Goal: Task Accomplishment & Management: Use online tool/utility

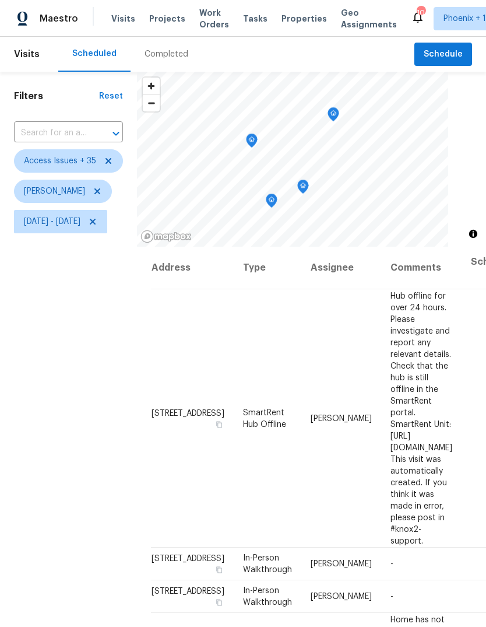
click at [309, 186] on icon "Map marker" at bounding box center [303, 186] width 10 height 13
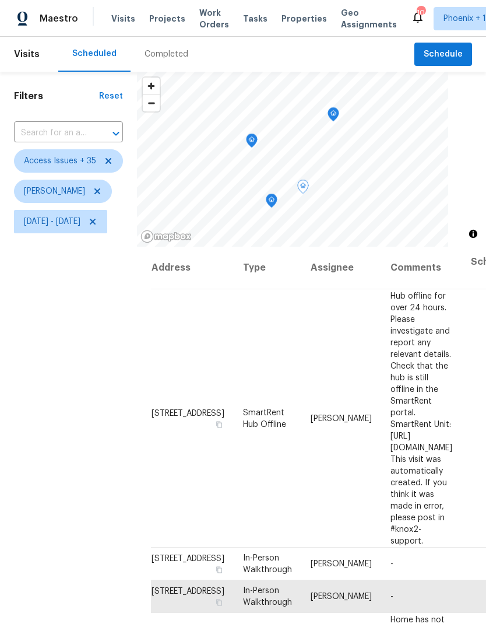
click at [275, 199] on icon "Map marker" at bounding box center [272, 198] width 6 height 3
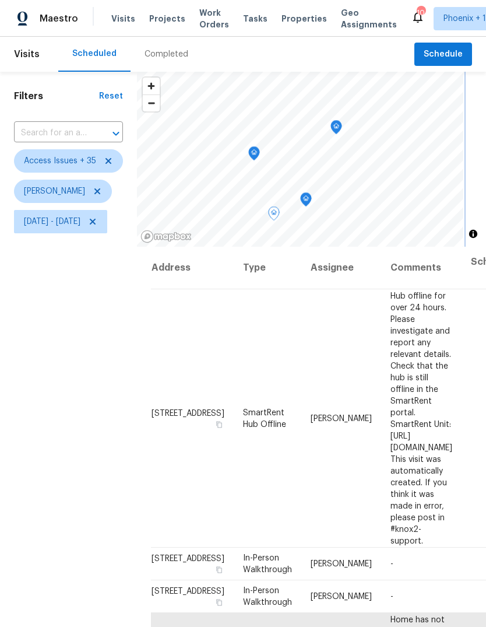
click at [260, 153] on icon "Map marker" at bounding box center [254, 153] width 10 height 13
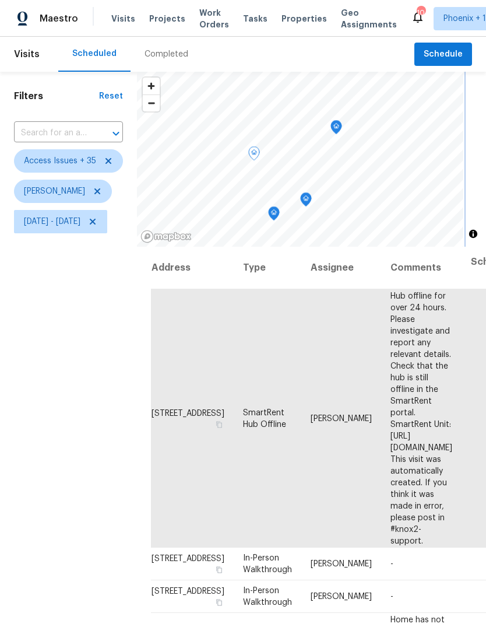
click at [276, 213] on icon "Map marker" at bounding box center [273, 213] width 3 height 3
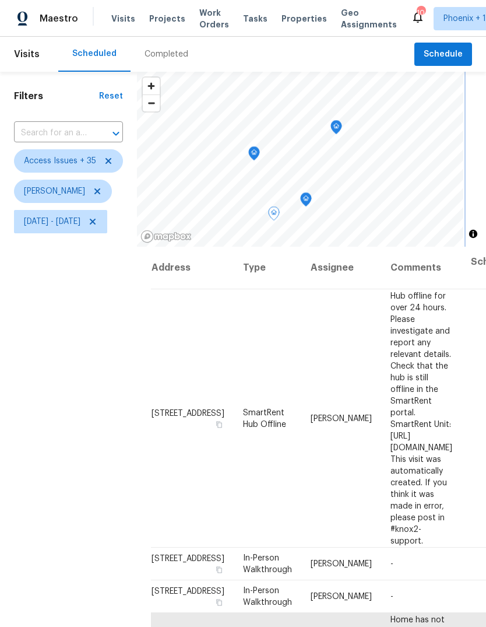
click at [311, 198] on icon "Map marker" at bounding box center [306, 199] width 10 height 13
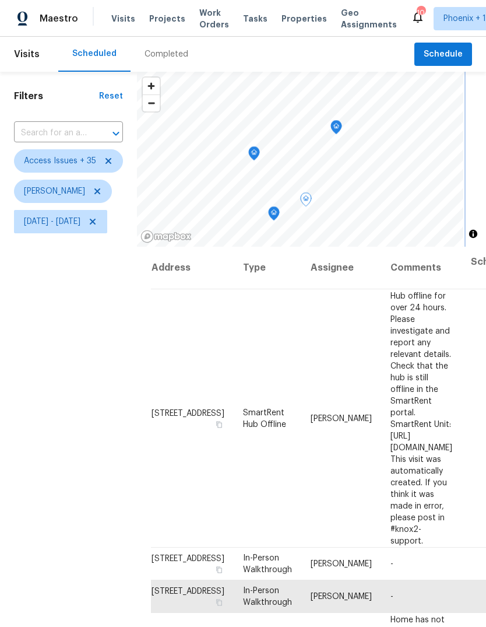
click at [279, 218] on icon "Map marker" at bounding box center [274, 213] width 10 height 13
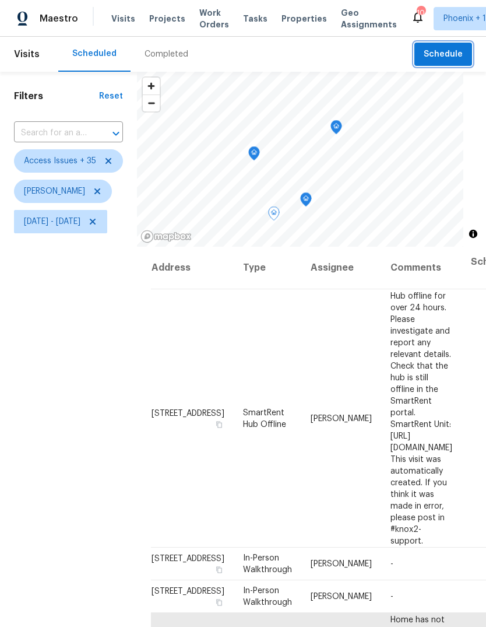
click at [471, 49] on button "Schedule" at bounding box center [444, 55] width 58 height 24
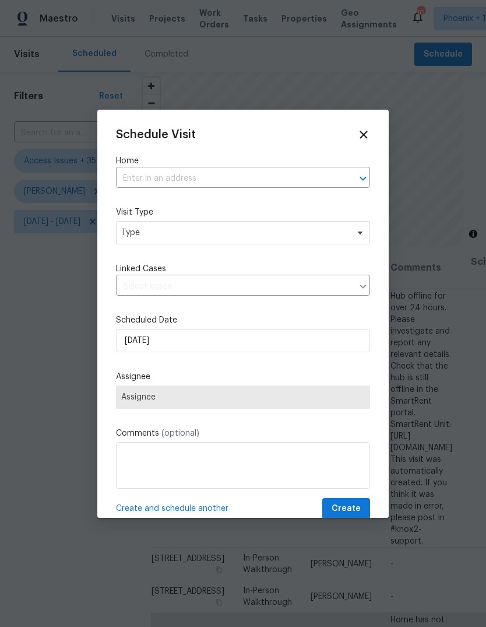
click at [370, 135] on icon at bounding box center [364, 134] width 13 height 13
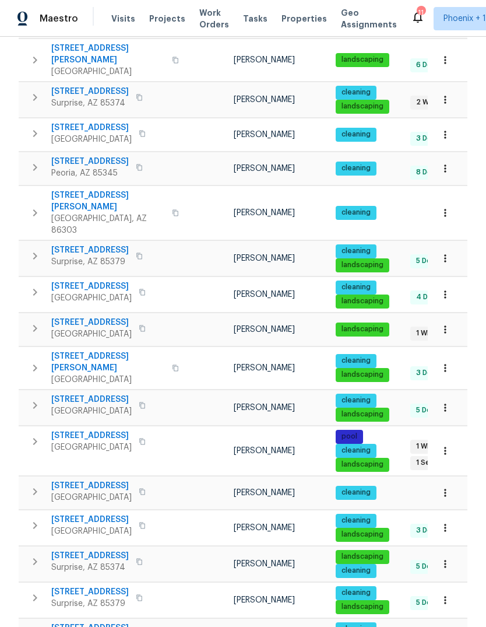
scroll to position [541, 0]
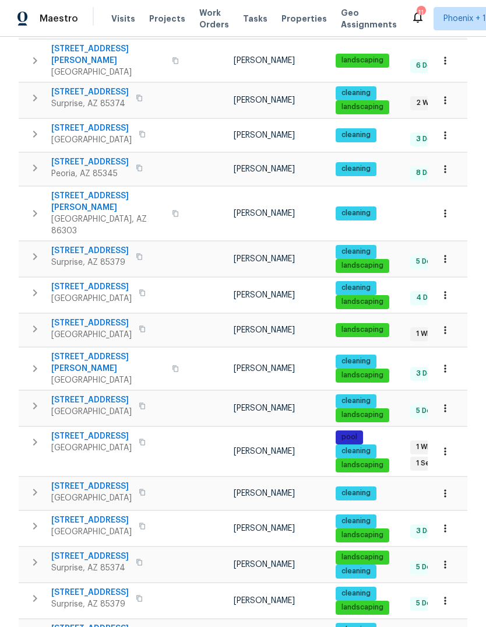
click at [88, 481] on span "9814 N Balboa Dr" at bounding box center [91, 487] width 80 height 12
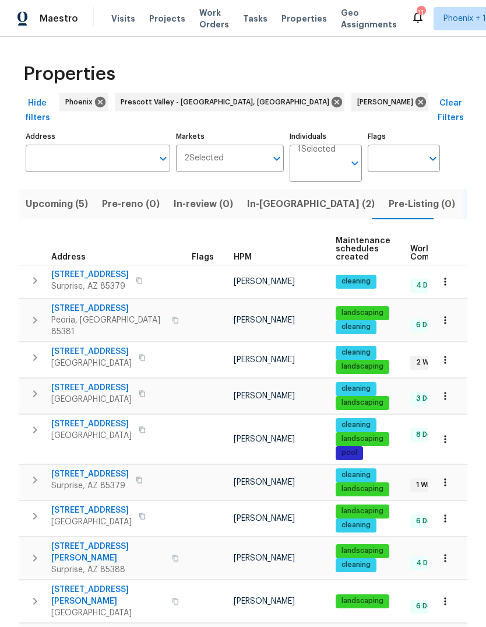
scroll to position [0, 0]
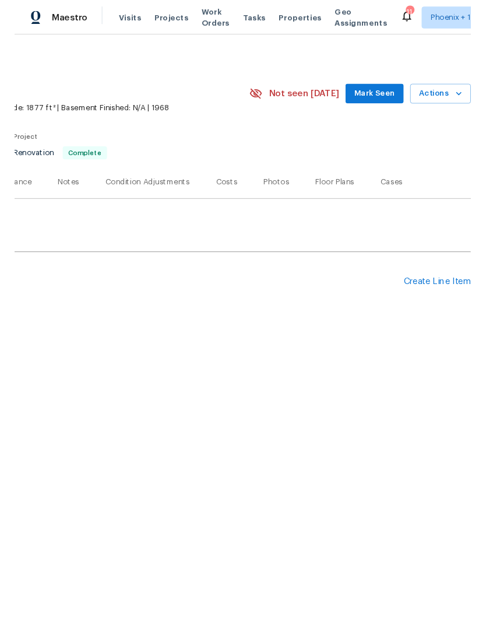
scroll to position [0, 173]
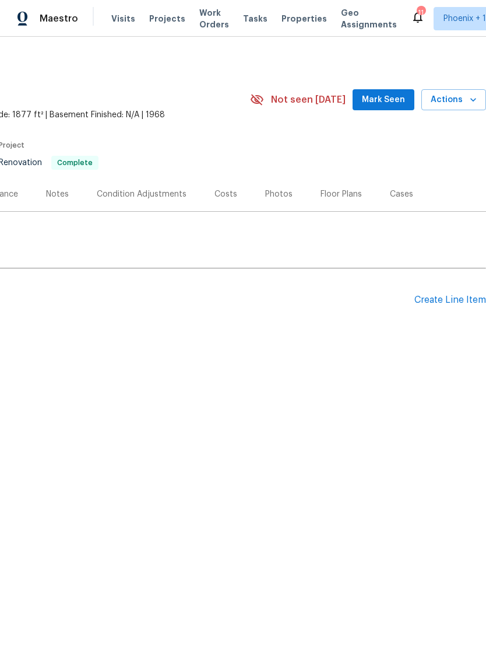
click at [451, 295] on div "Create Line Item" at bounding box center [451, 300] width 72 height 11
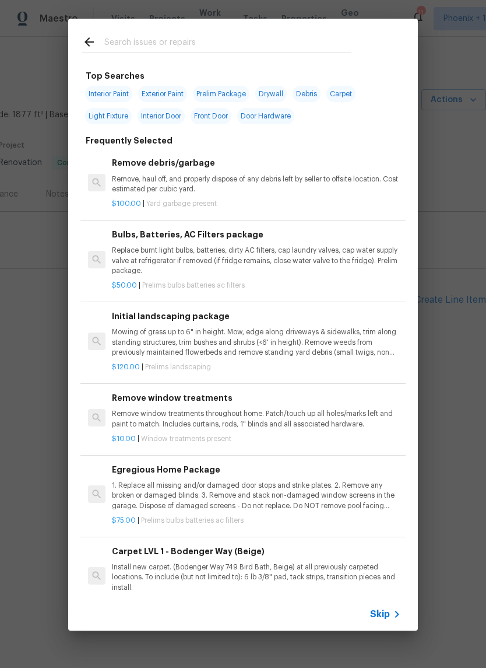
click at [159, 35] on input "text" at bounding box center [227, 43] width 247 height 17
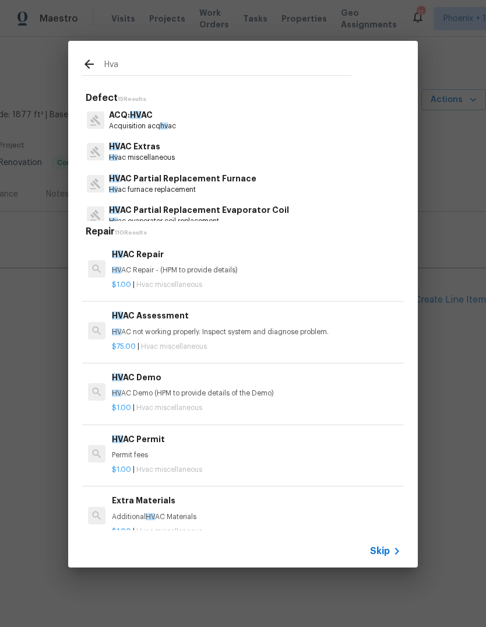
type input "Hvac"
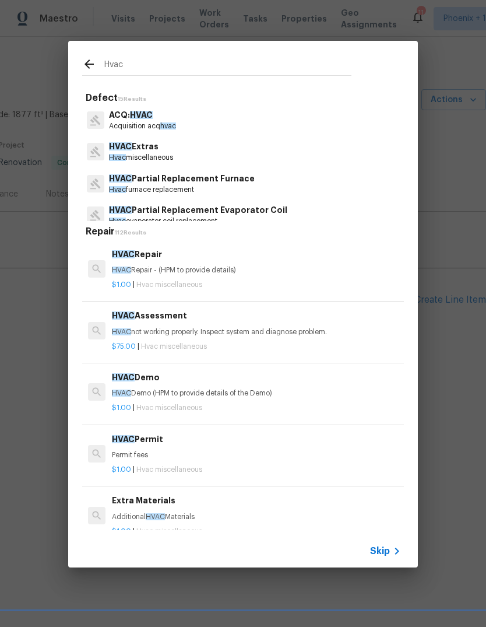
click at [155, 258] on h6 "HVAC Repair" at bounding box center [256, 254] width 289 height 13
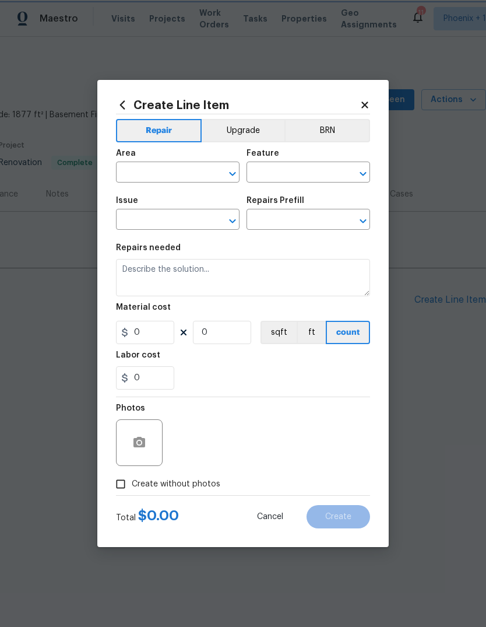
type input "HVAC"
type input "HVAC Extras"
type input "HVAC Repair $1.00"
type textarea "HVAC Repair - (HPM to provide details)"
type input "1"
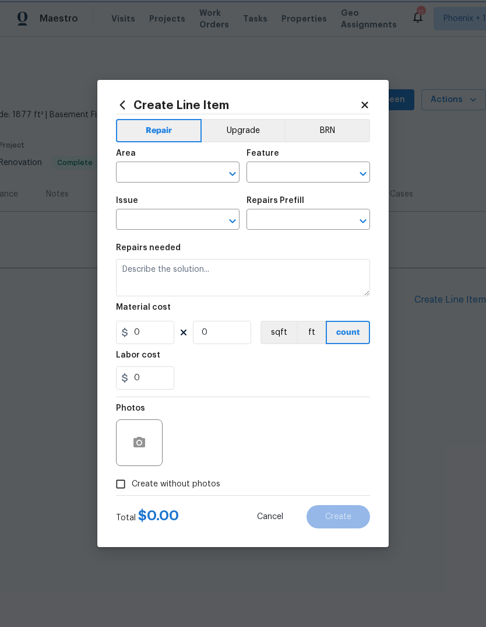
type input "1"
click at [160, 170] on input "text" at bounding box center [161, 173] width 91 height 18
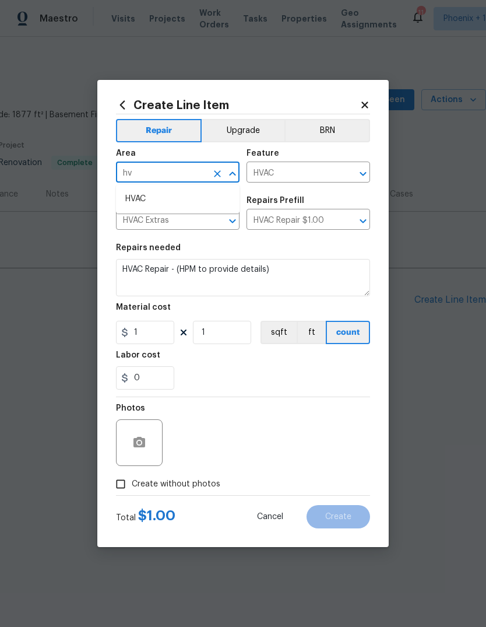
click at [148, 202] on li "HVAC" at bounding box center [178, 199] width 124 height 19
type input "HVAC"
click at [160, 330] on input "1" at bounding box center [145, 332] width 58 height 23
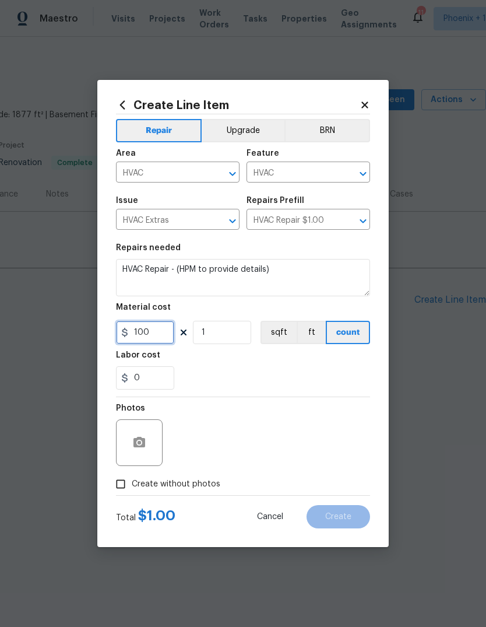
type input "100"
click at [262, 366] on div "Labor cost" at bounding box center [243, 358] width 254 height 15
click at [124, 481] on input "Create without photos" at bounding box center [121, 484] width 22 height 22
checkbox input "true"
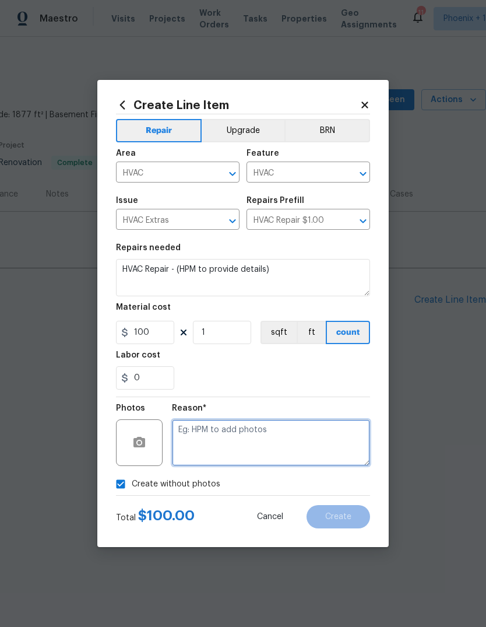
click at [257, 435] on textarea at bounding box center [271, 442] width 198 height 47
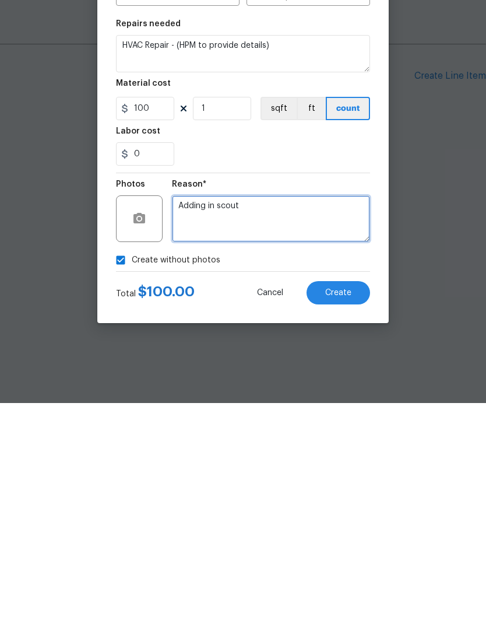
type textarea "Adding in scout"
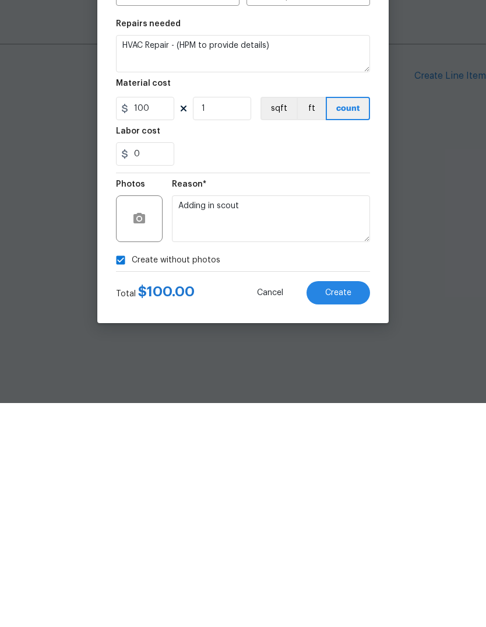
click at [340, 513] on span "Create" at bounding box center [338, 517] width 26 height 9
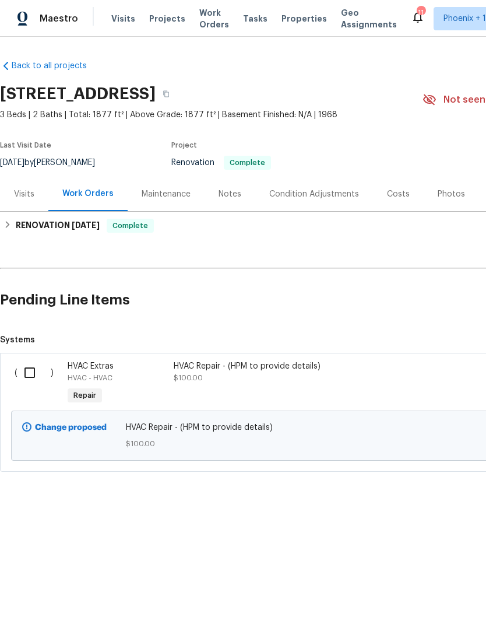
scroll to position [0, 0]
click at [243, 370] on div "HVAC Repair - (HPM to provide details)" at bounding box center [276, 366] width 205 height 12
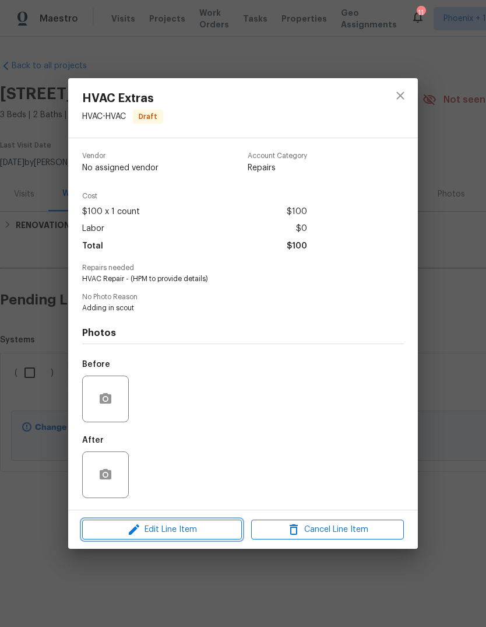
click at [188, 531] on span "Edit Line Item" at bounding box center [162, 530] width 153 height 15
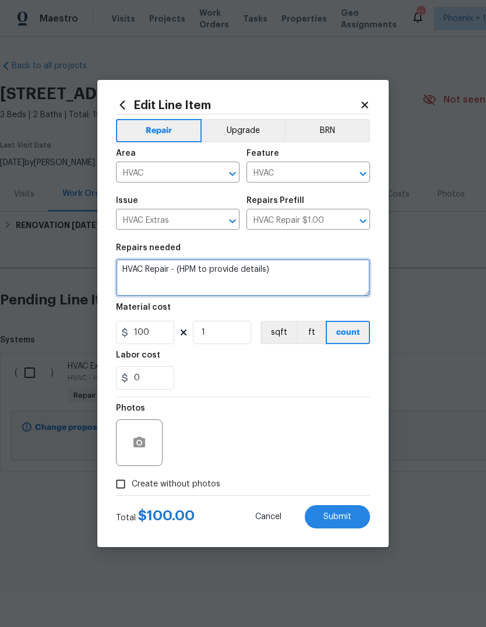
click at [188, 265] on textarea "HVAC Repair - (HPM to provide details)" at bounding box center [243, 277] width 254 height 37
click at [184, 263] on textarea "HVAC Repair - (HPM to provide details)" at bounding box center [243, 277] width 254 height 37
click at [199, 296] on textarea "HVAC Repair - (HPM to provide details)" at bounding box center [243, 277] width 254 height 37
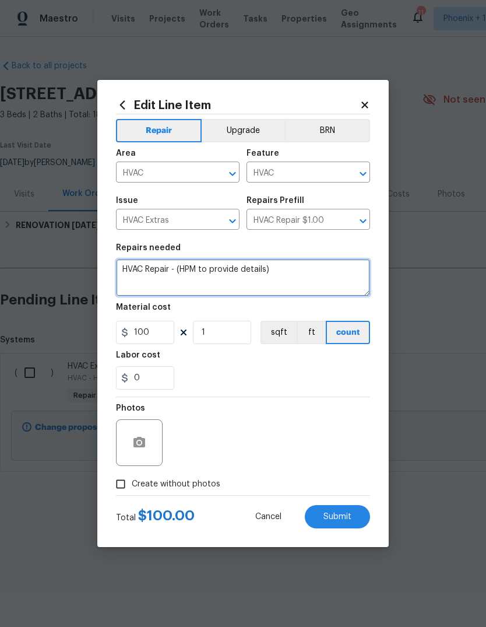
click at [198, 270] on textarea "HVAC Repair - (HPM to provide details)" at bounding box center [243, 277] width 254 height 37
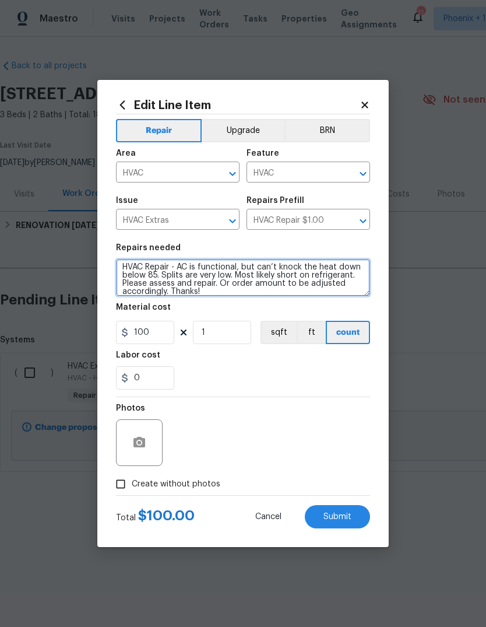
scroll to position [2, 0]
click at [328, 266] on textarea "HVAC Repair - AC is functional, but can’t knock the heat down below 85°. Splits…" at bounding box center [243, 277] width 254 height 37
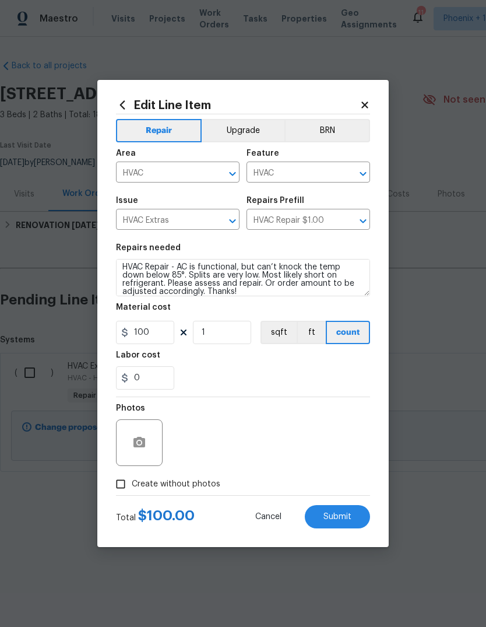
click at [258, 311] on div "Material cost" at bounding box center [243, 310] width 254 height 15
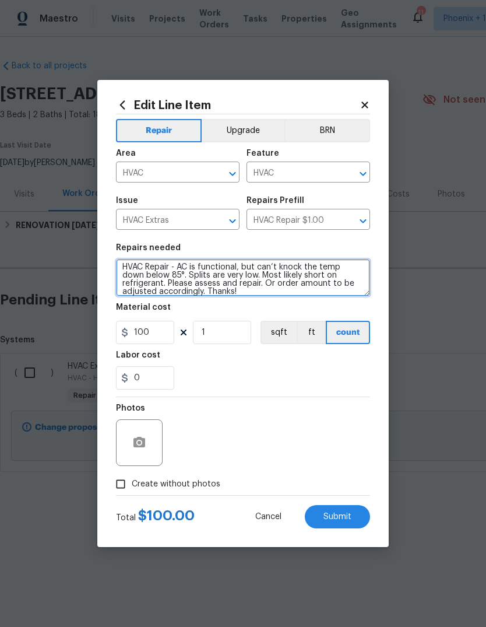
click at [242, 285] on textarea "HVAC Repair - AC is functional, but can’t knock the temp down below 85°. Splits…" at bounding box center [243, 277] width 254 height 37
click at [226, 283] on textarea "HVAC Repair - AC is functional, but can’t knock the temp down below 85°. Splits…" at bounding box center [243, 277] width 254 height 37
type textarea "HVAC Repair - AC is functional, but can’t knock the temp down below 85°. Splits…"
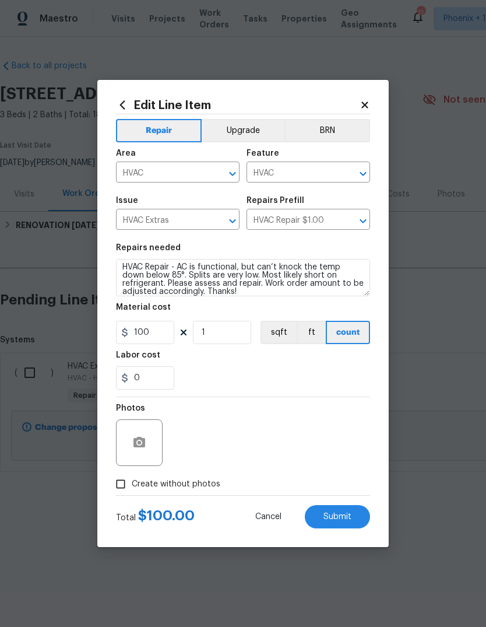
click at [300, 376] on div "0" at bounding box center [243, 377] width 254 height 23
click at [143, 440] on icon "button" at bounding box center [140, 442] width 12 height 10
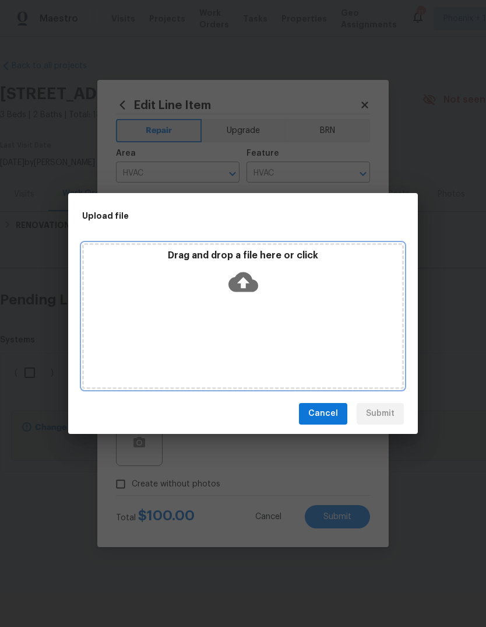
click at [240, 279] on icon at bounding box center [244, 282] width 30 height 20
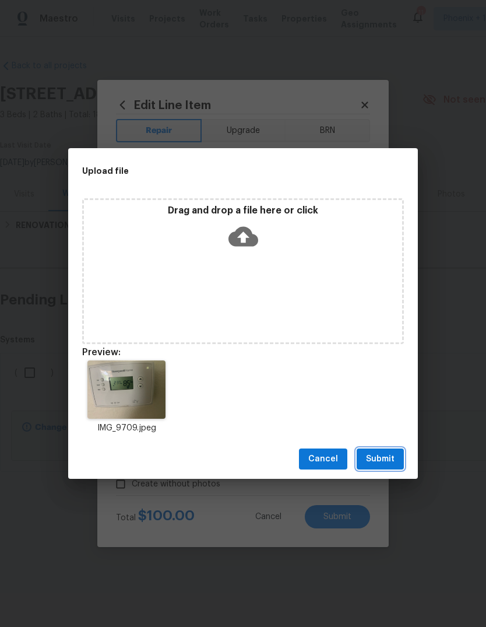
click at [377, 458] on span "Submit" at bounding box center [380, 459] width 29 height 15
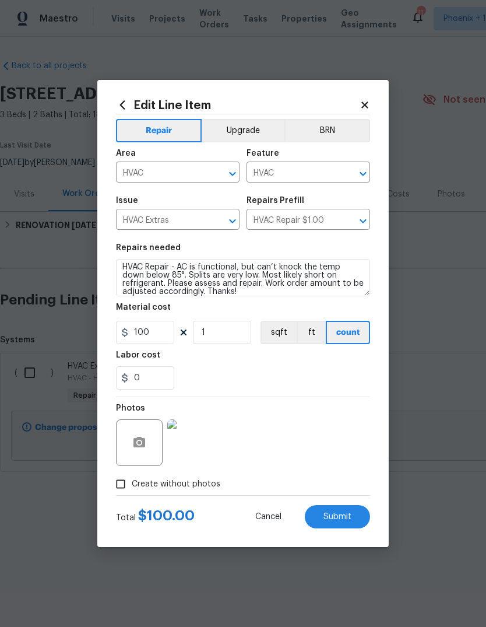
click at [344, 515] on span "Submit" at bounding box center [338, 517] width 28 height 9
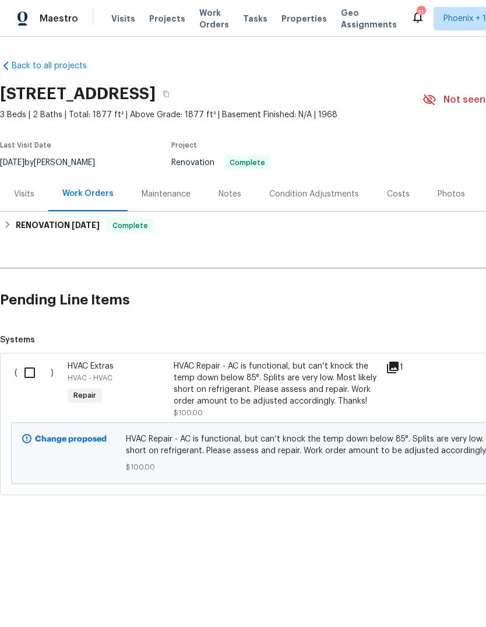
click at [35, 371] on input "checkbox" at bounding box center [33, 372] width 33 height 24
checkbox input "true"
click at [432, 596] on span "Create Work Order" at bounding box center [420, 598] width 78 height 15
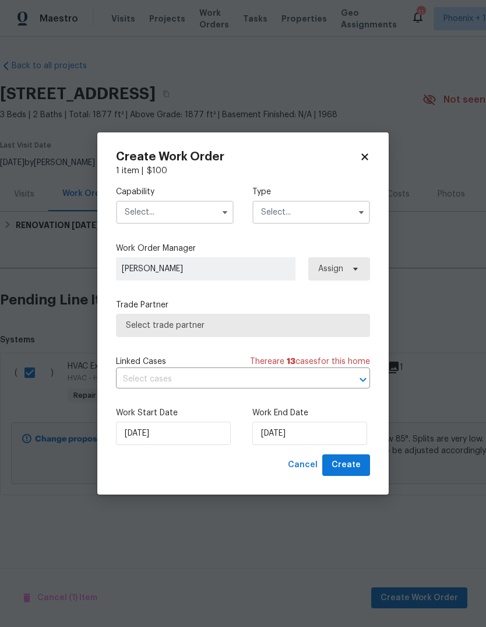
click at [164, 207] on input "text" at bounding box center [175, 212] width 118 height 23
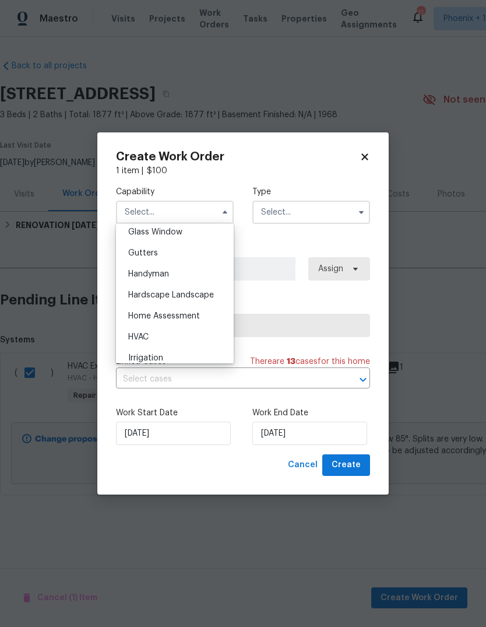
scroll to position [609, 0]
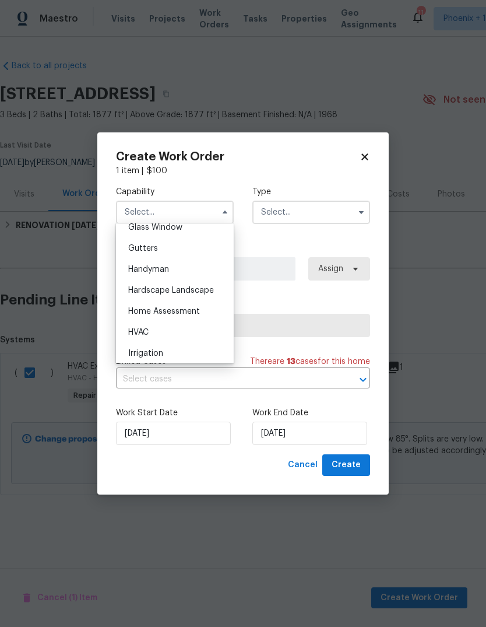
click at [163, 330] on div "HVAC" at bounding box center [175, 332] width 112 height 21
type input "HVAC"
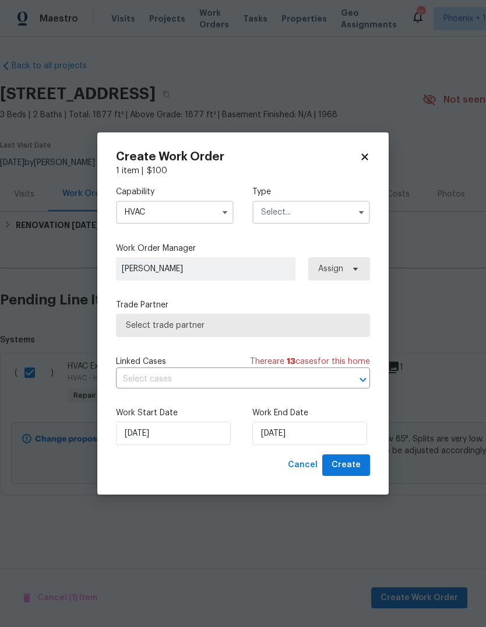
click at [309, 209] on input "text" at bounding box center [312, 212] width 118 height 23
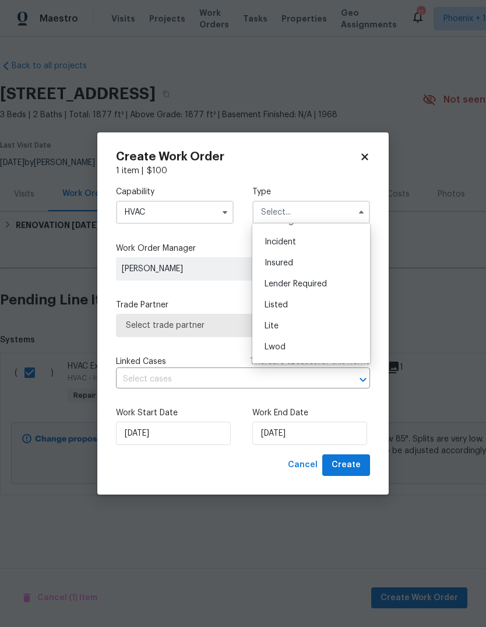
scroll to position [63, 0]
click at [304, 297] on div "Listed" at bounding box center [311, 299] width 112 height 21
type input "Listed"
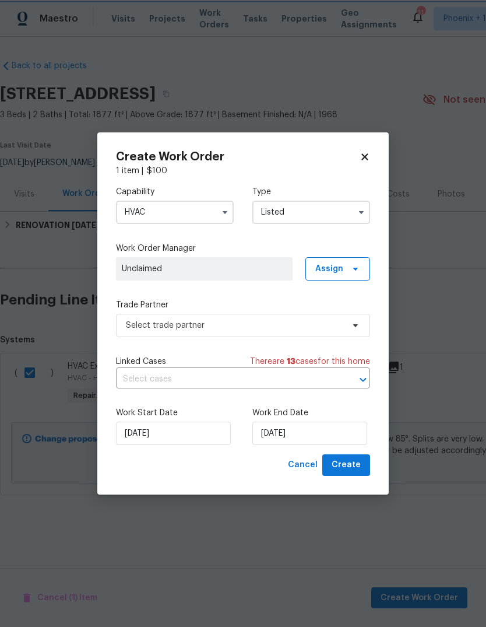
scroll to position [0, 0]
click at [313, 439] on input "[DATE]" at bounding box center [310, 433] width 115 height 23
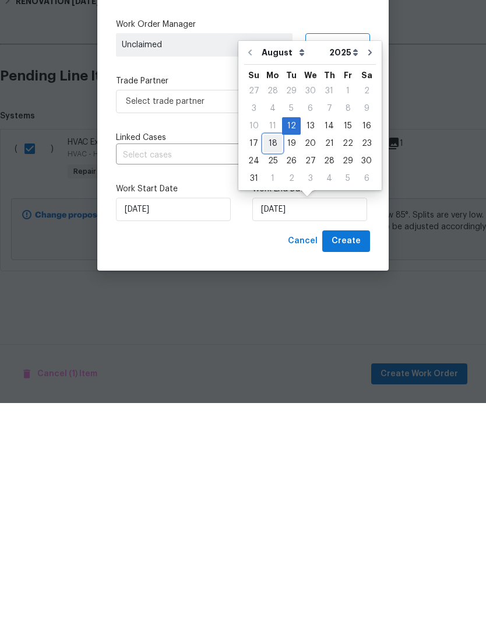
click at [269, 359] on div "18" at bounding box center [273, 367] width 19 height 16
type input "[DATE]"
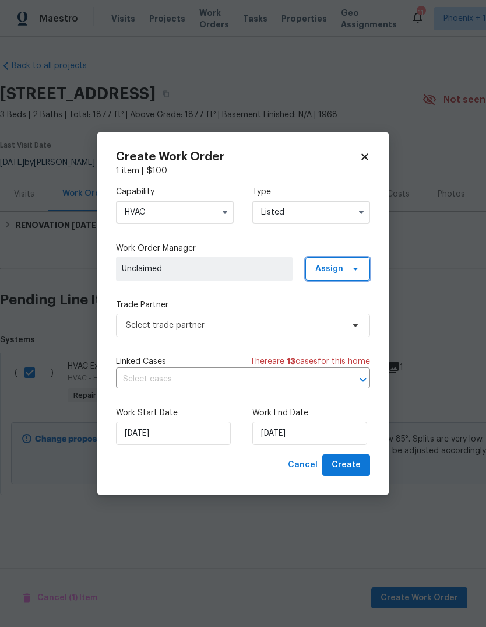
click at [367, 270] on span "Assign" at bounding box center [338, 268] width 65 height 23
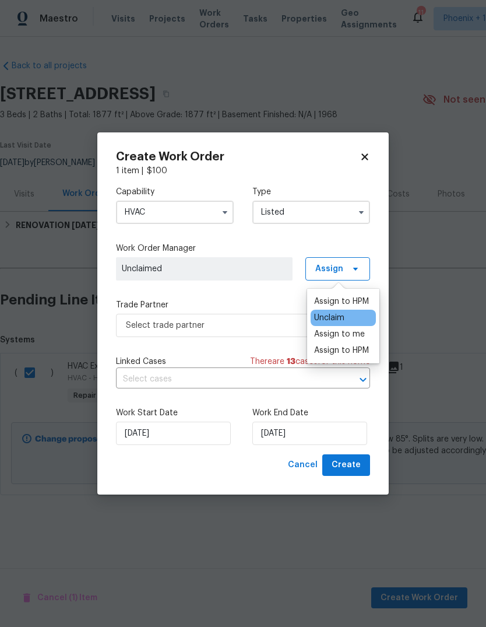
click at [356, 335] on div "Assign to me" at bounding box center [339, 334] width 51 height 12
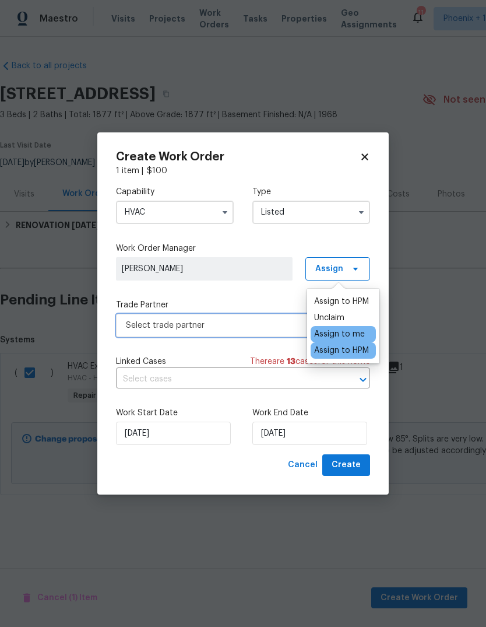
click at [232, 320] on span "Select trade partner" at bounding box center [235, 326] width 218 height 12
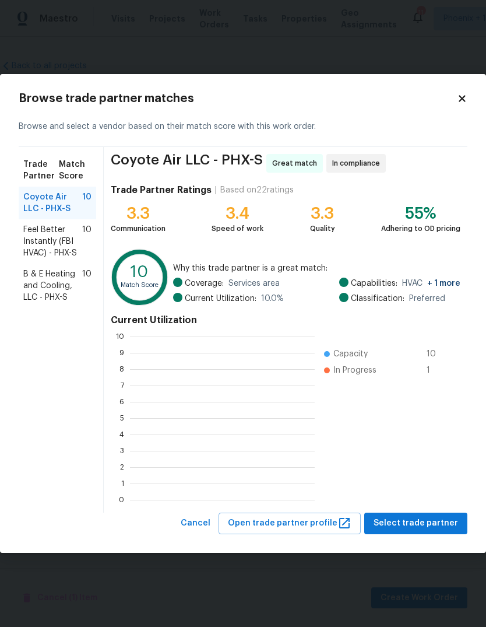
scroll to position [163, 185]
click at [55, 248] on span "Feel Better Instantly (FBI HVAC) - PHX-S" at bounding box center [52, 241] width 59 height 35
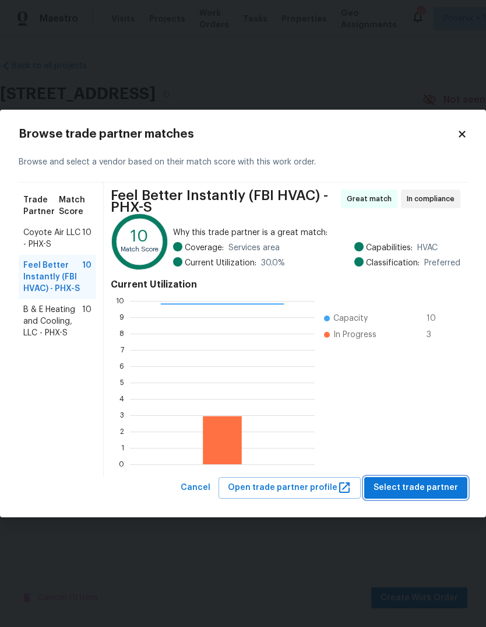
click at [437, 485] on span "Select trade partner" at bounding box center [416, 488] width 85 height 15
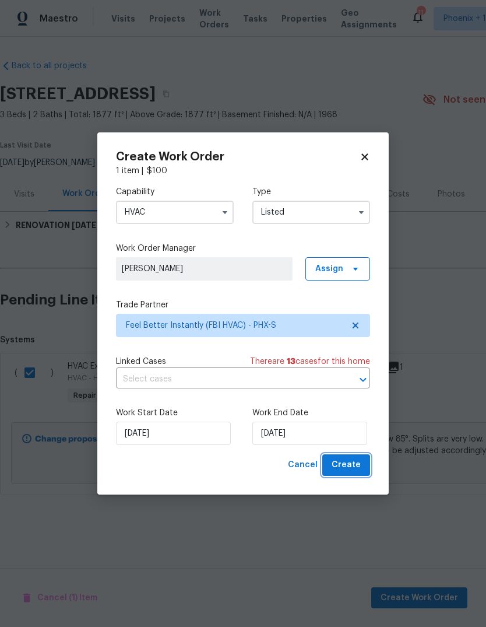
click at [348, 465] on span "Create" at bounding box center [346, 465] width 29 height 15
checkbox input "false"
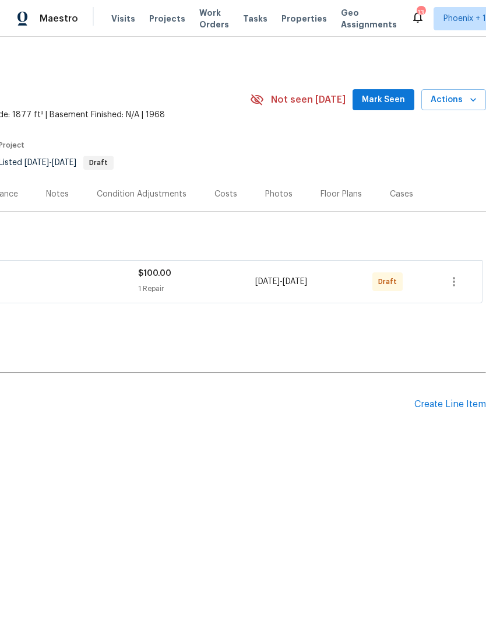
scroll to position [0, 173]
click at [454, 273] on button "button" at bounding box center [454, 282] width 28 height 28
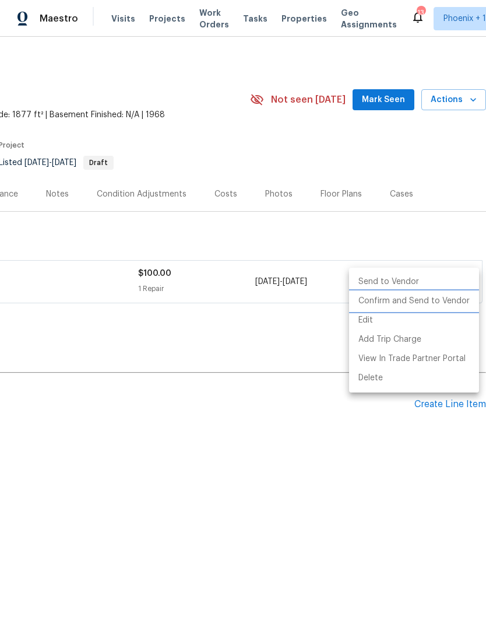
click at [413, 303] on li "Confirm and Send to Vendor" at bounding box center [414, 301] width 130 height 19
